Goal: Task Accomplishment & Management: Manage account settings

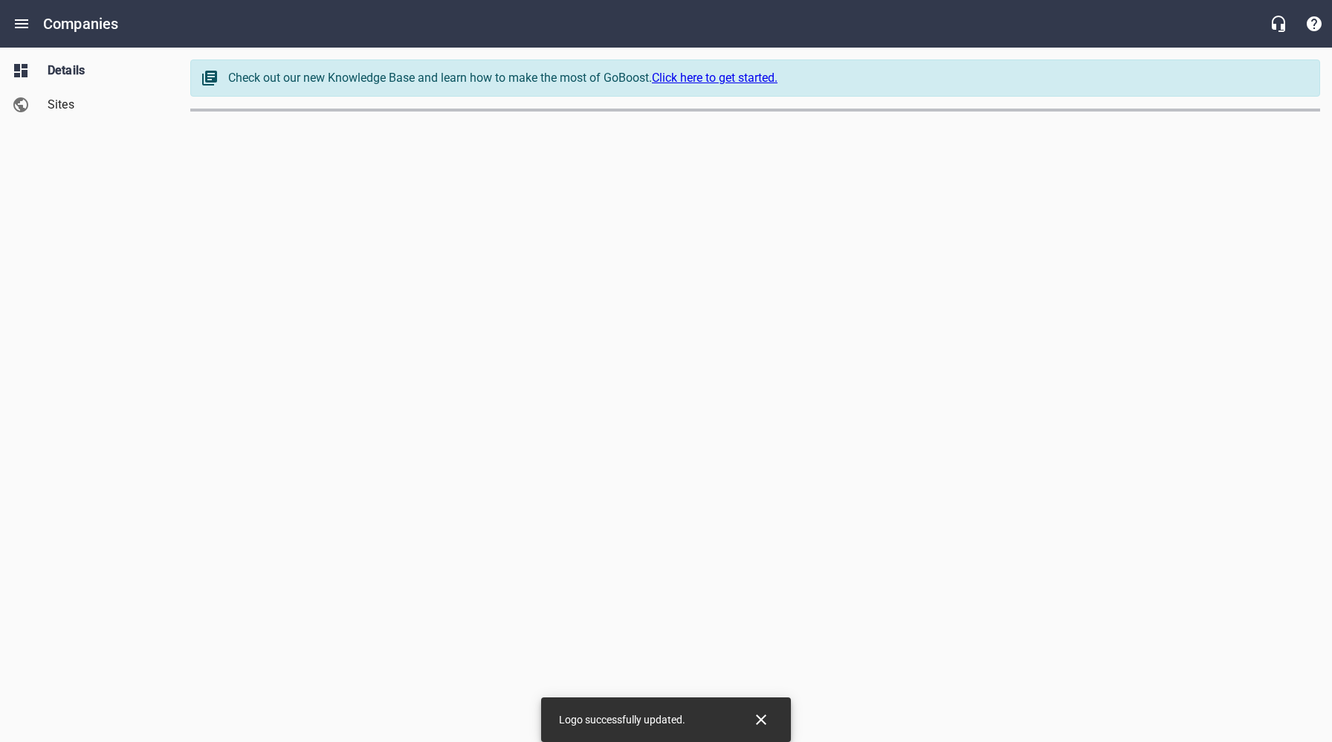
select select "[US_STATE]"
select select "32"
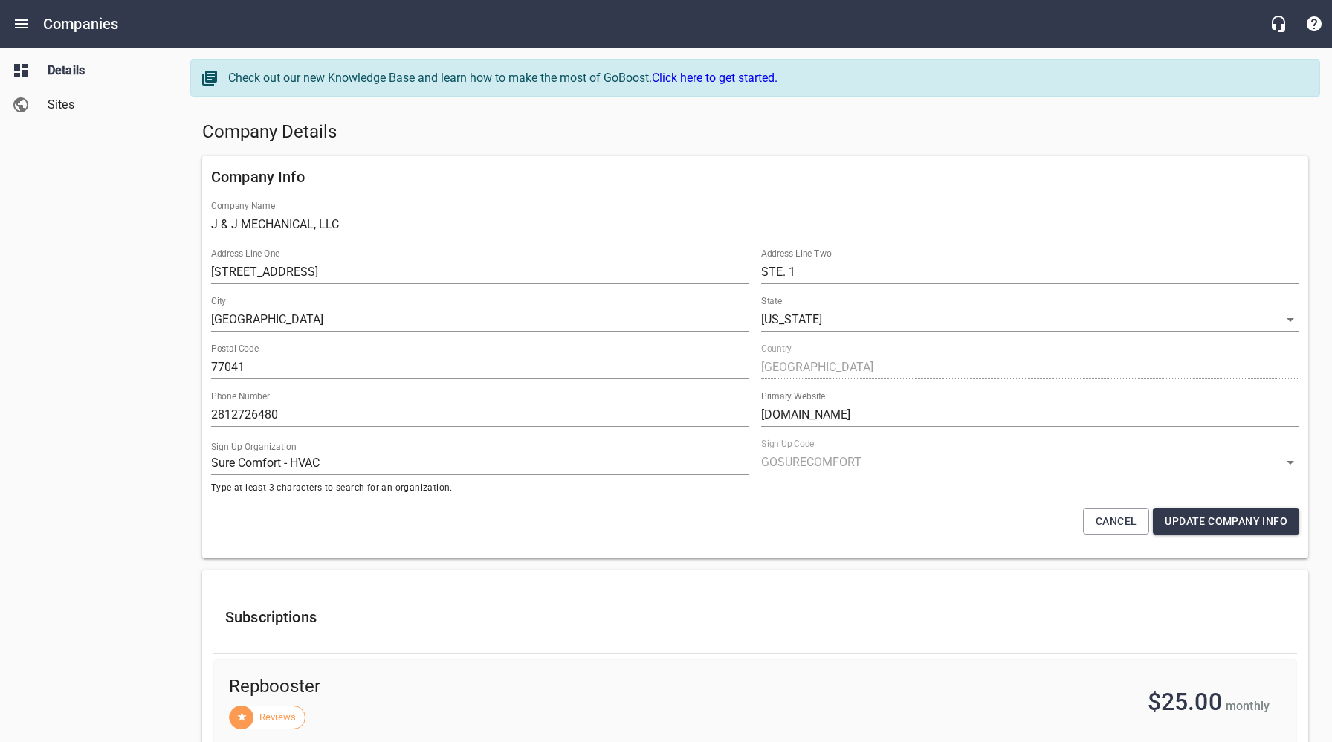
click at [65, 100] on span "Sites" at bounding box center [104, 105] width 113 height 18
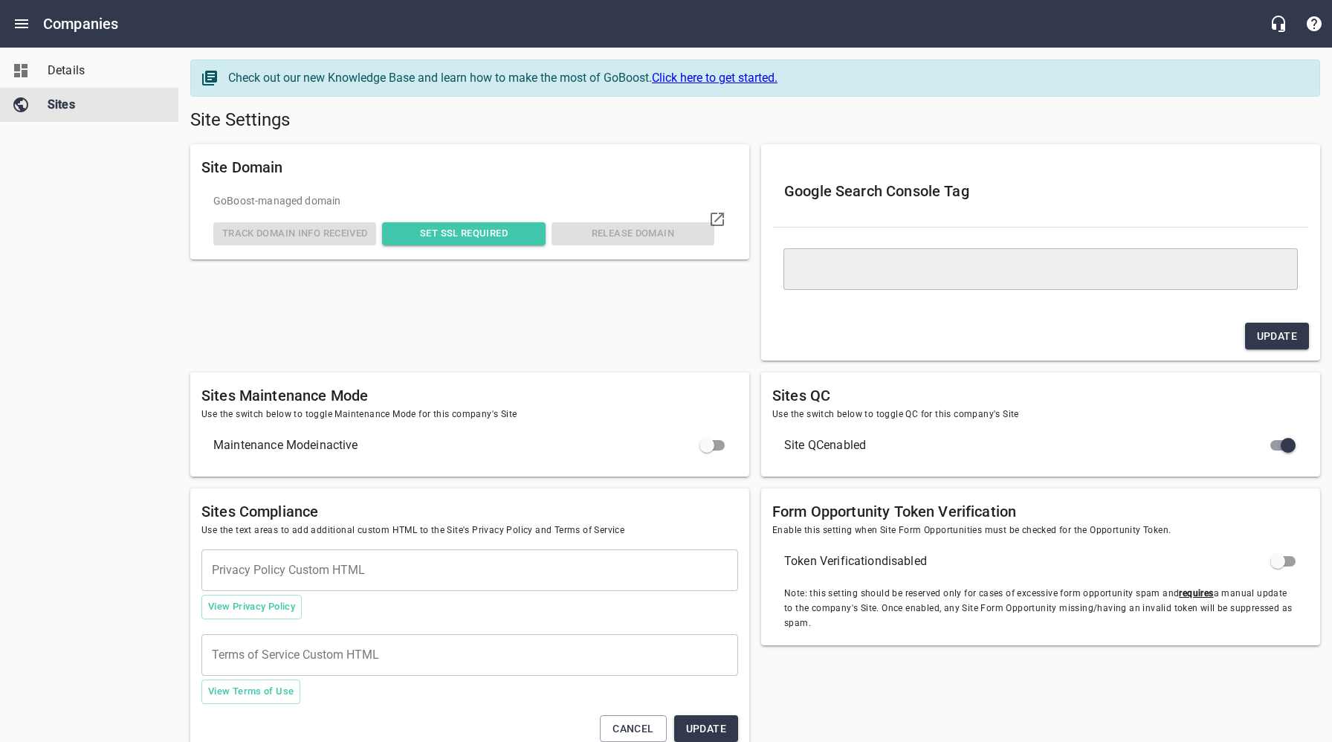
type textarea "<meta name="google-site-verification" content="1Bl7iZ5T-88hrJMOwhpv9PDfctMDKFOR…"
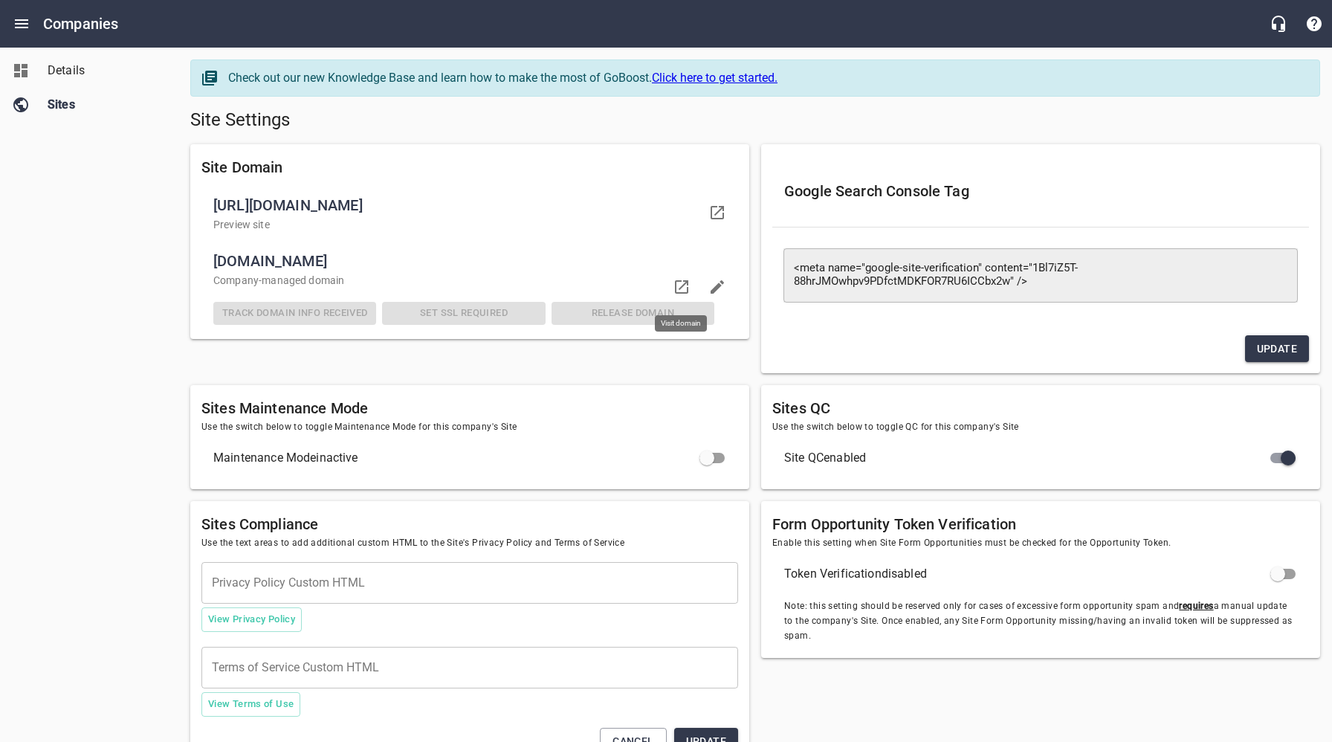
click at [680, 280] on icon at bounding box center [681, 286] width 13 height 13
click at [65, 73] on span "Details" at bounding box center [104, 71] width 113 height 18
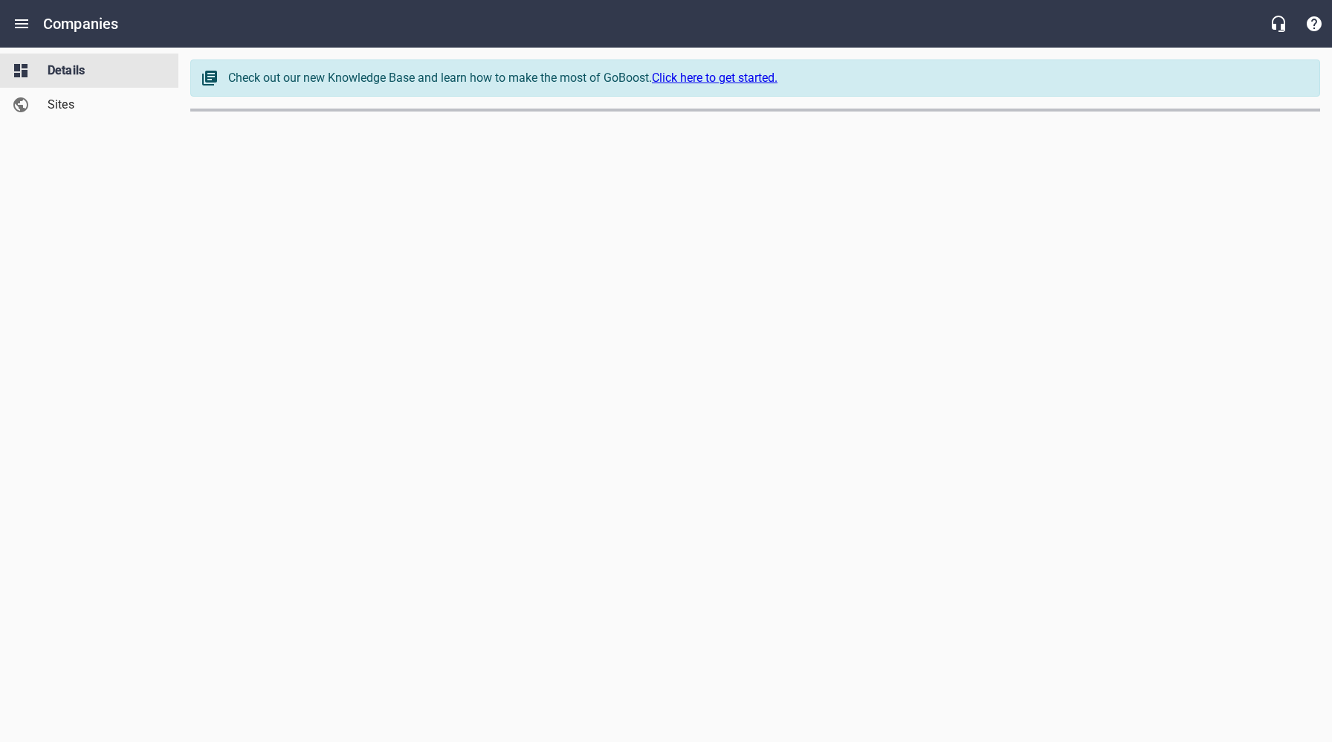
select select "[US_STATE]"
select select "32"
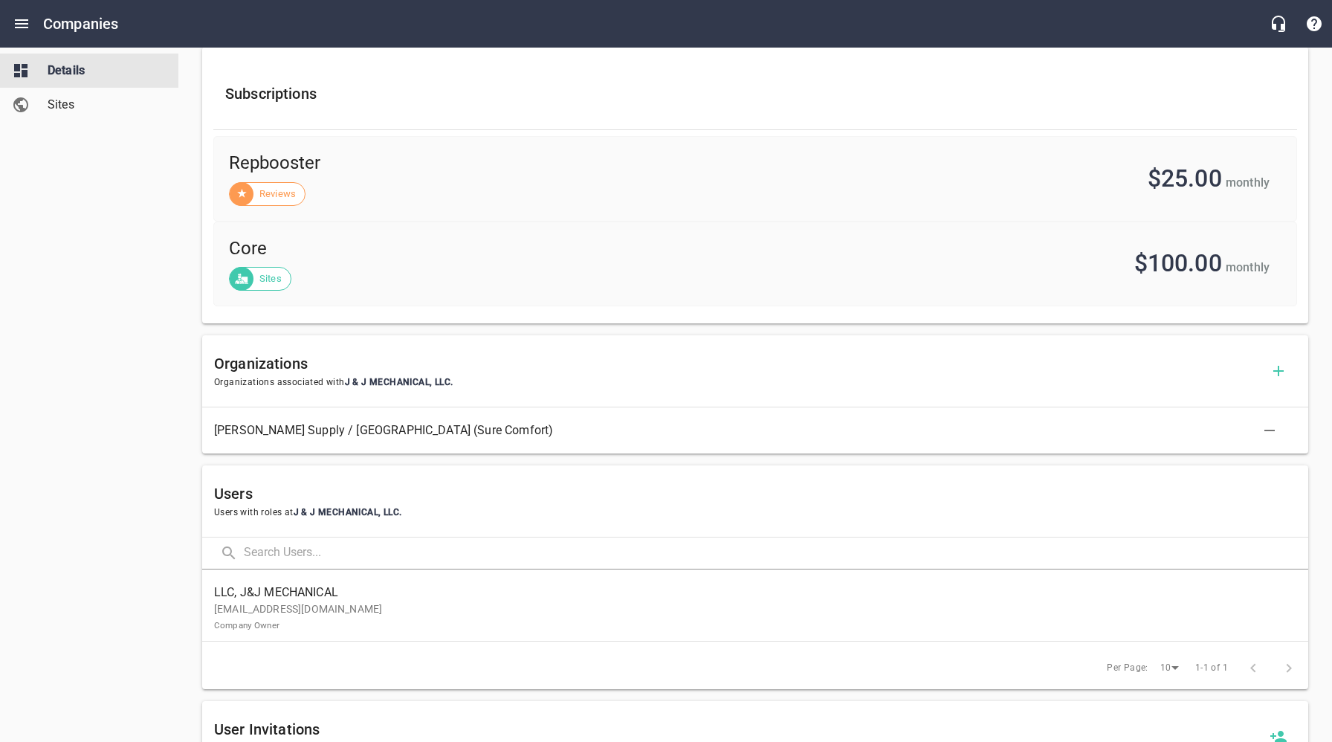
scroll to position [565, 0]
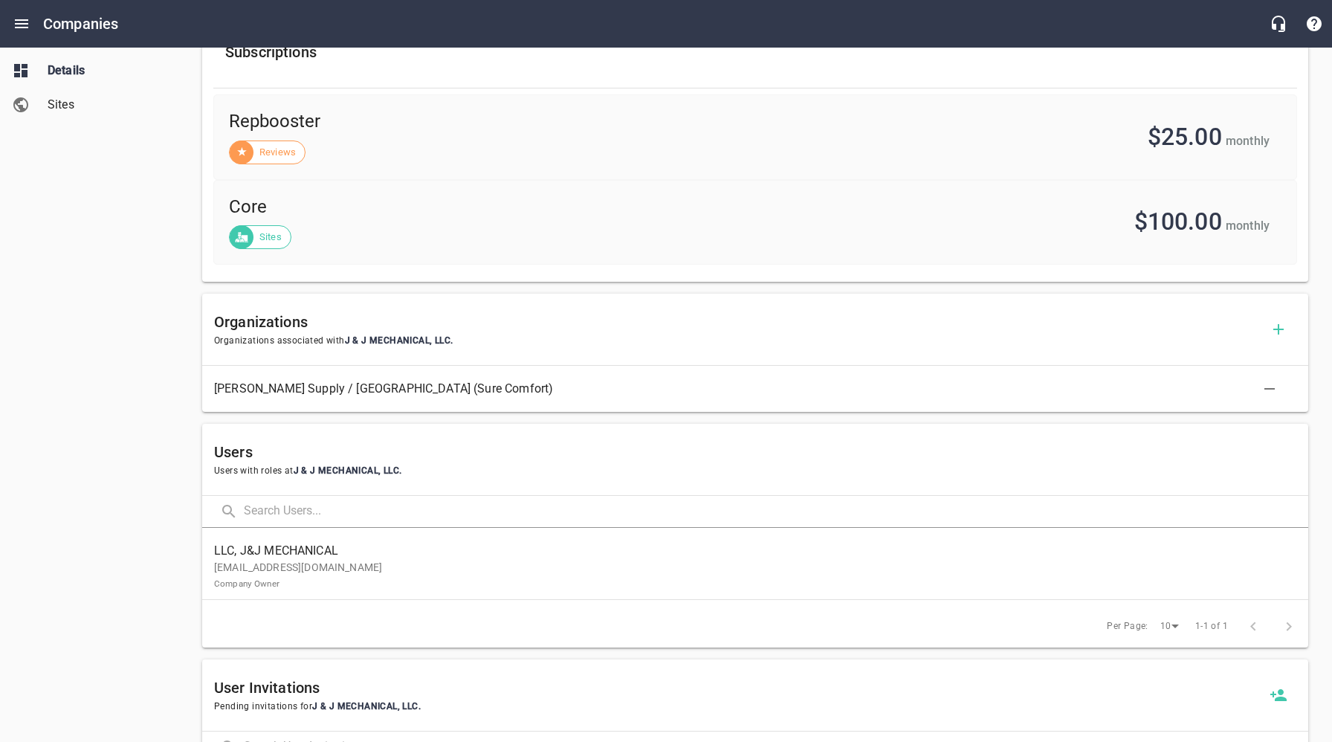
click at [323, 586] on p "[EMAIL_ADDRESS][DOMAIN_NAME] Company Owner" at bounding box center [749, 575] width 1070 height 31
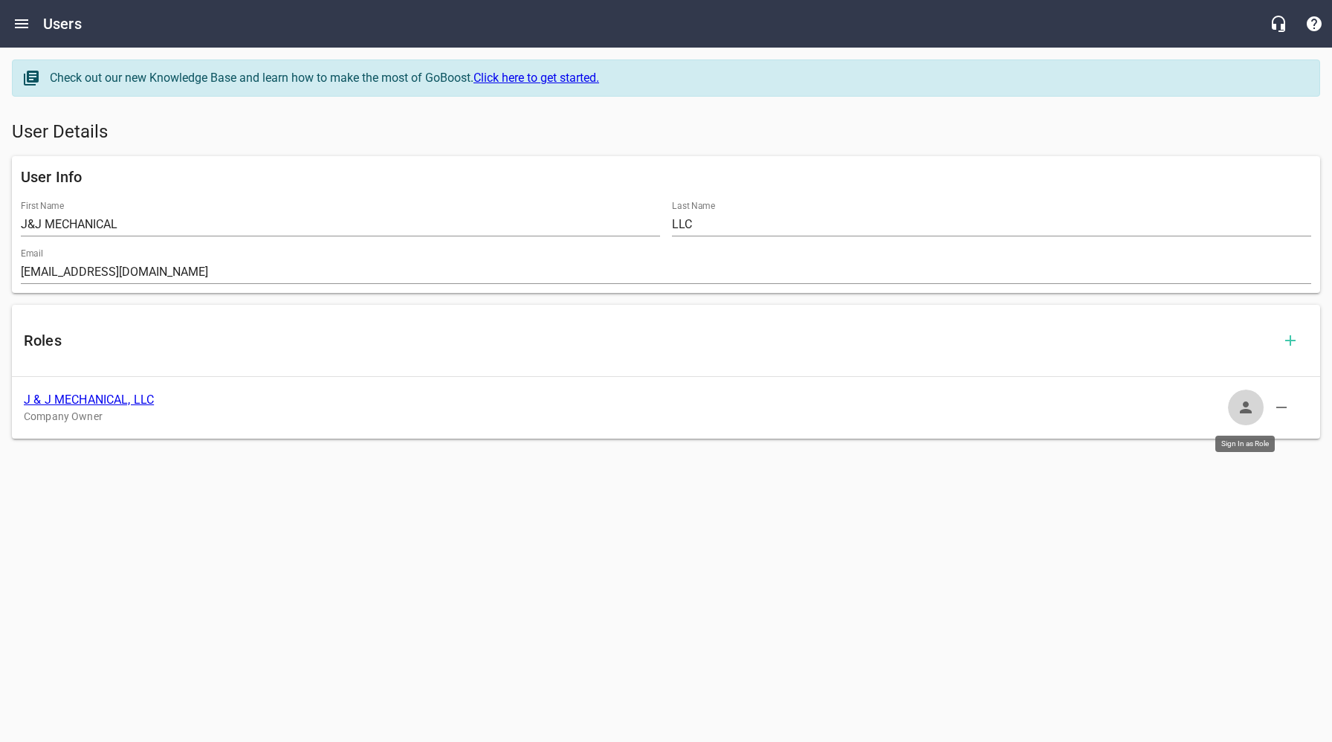
click at [1243, 408] on icon "button" at bounding box center [1246, 407] width 18 height 18
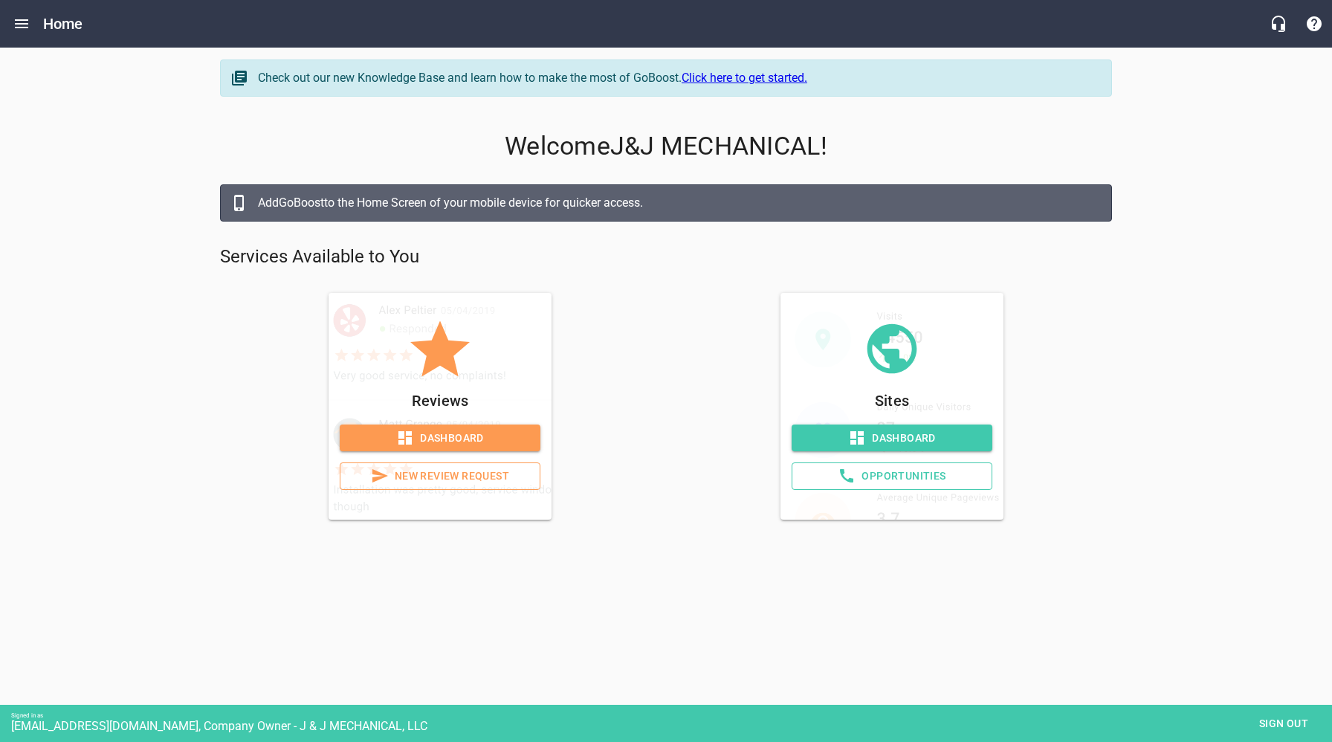
click at [898, 438] on span "Dashboard" at bounding box center [891, 438] width 177 height 19
